Goal: Information Seeking & Learning: Learn about a topic

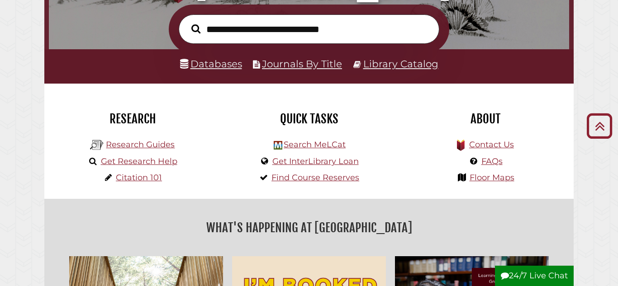
scroll to position [146, 0]
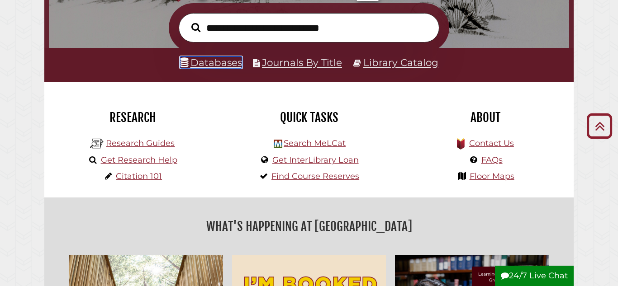
click at [212, 59] on link "Databases" at bounding box center [211, 63] width 62 height 12
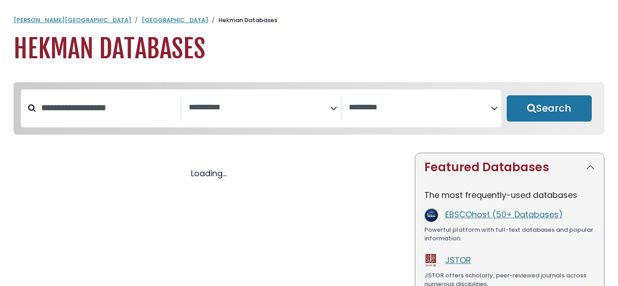
select select "Database Subject Filter"
select select "Database Vendors Filter"
select select "Database Subject Filter"
select select "Database Vendors Filter"
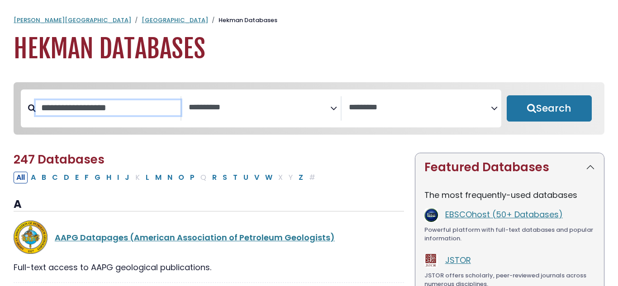
click at [117, 113] on input "Search database by title or keyword" at bounding box center [108, 107] width 145 height 15
type input "**********"
click at [506, 95] on button "Search" at bounding box center [548, 108] width 85 height 26
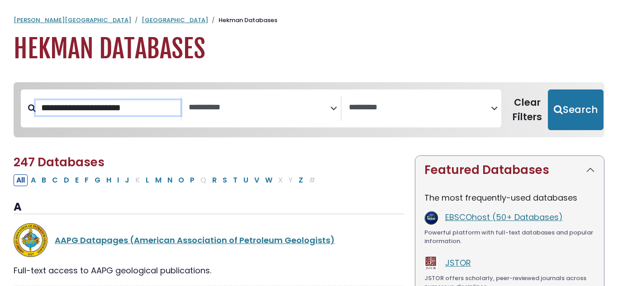
select select "Database Subject Filter"
select select "Database Vendors Filter"
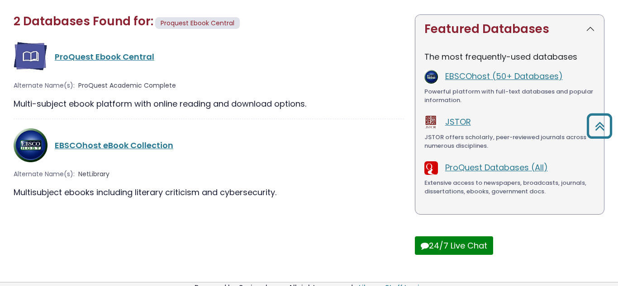
scroll to position [139, 0]
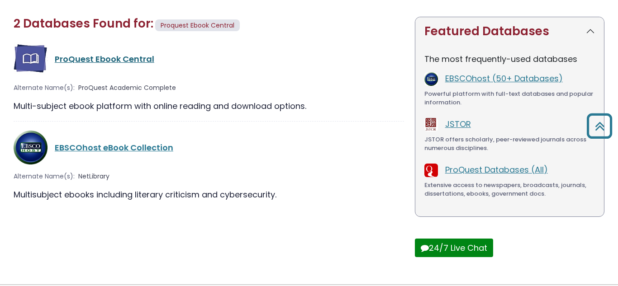
click at [123, 56] on link "ProQuest Ebook Central" at bounding box center [104, 58] width 99 height 11
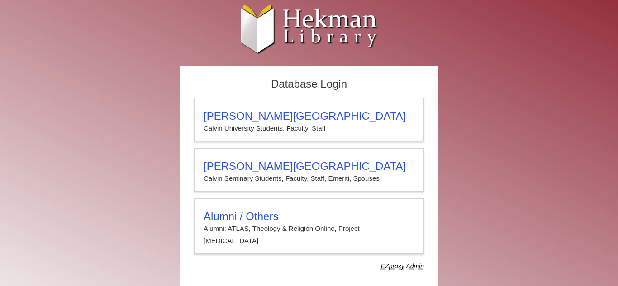
scroll to position [2, 0]
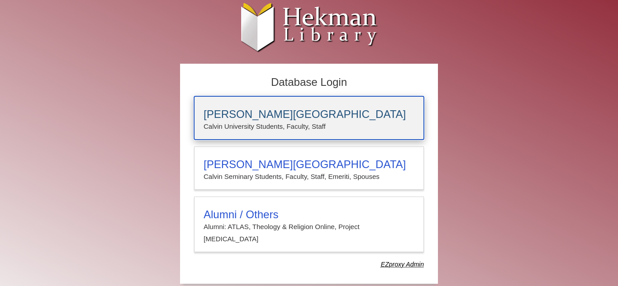
click at [288, 121] on p "Calvin University Students, Faculty, Staff" at bounding box center [308, 127] width 211 height 12
